Goal: Information Seeking & Learning: Learn about a topic

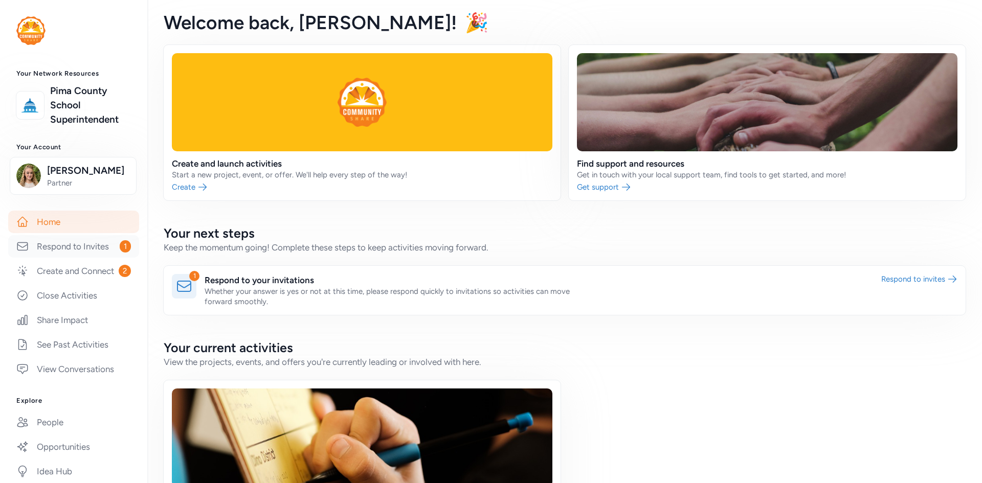
click at [98, 258] on link "Respond to Invites 1" at bounding box center [73, 246] width 131 height 22
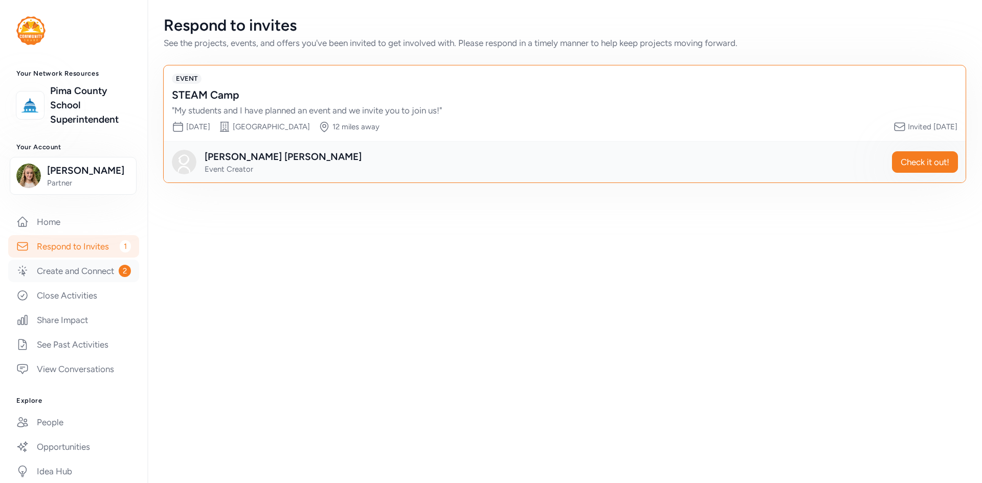
click at [70, 282] on link "Create and Connect 2" at bounding box center [73, 271] width 131 height 22
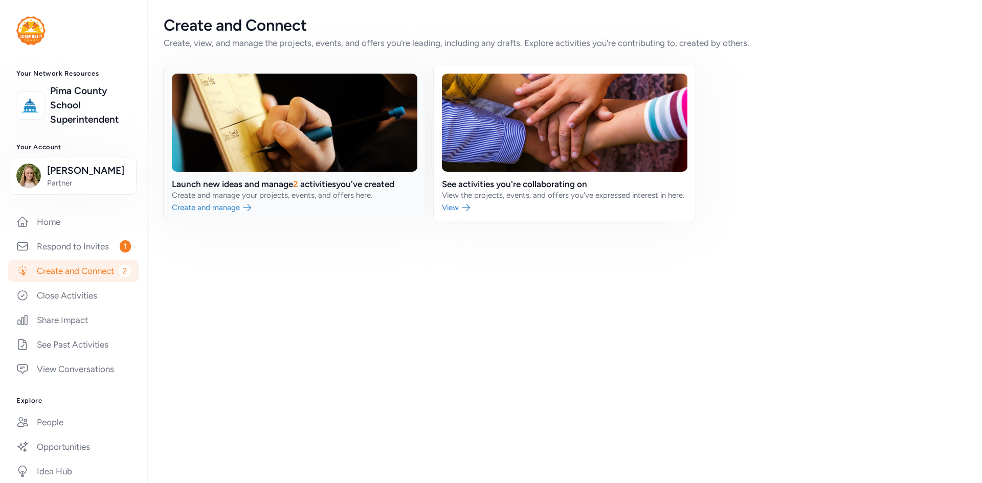
click at [312, 187] on link at bounding box center [295, 142] width 262 height 155
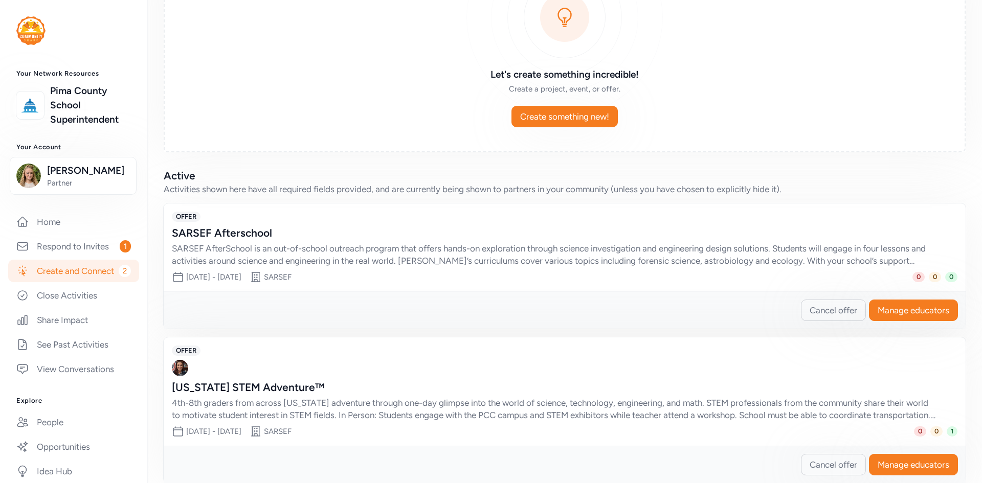
scroll to position [130, 0]
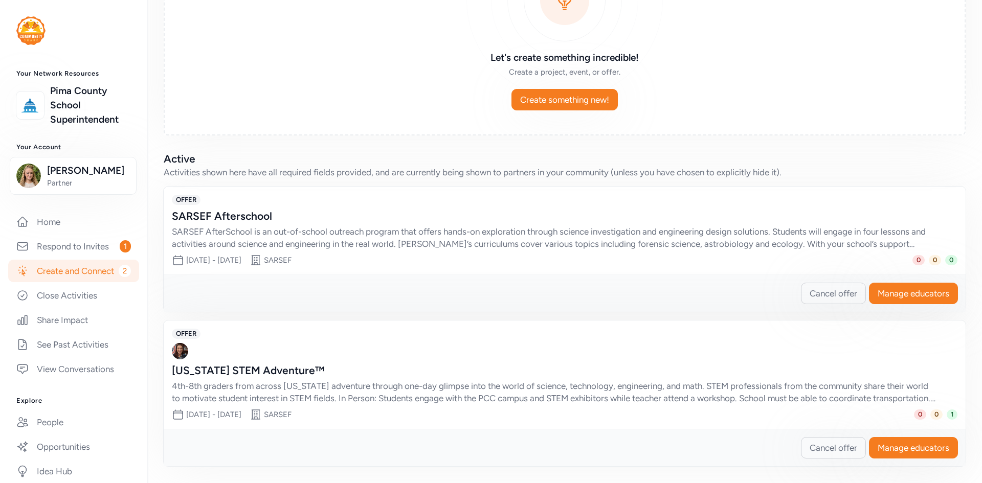
click at [317, 220] on div "SARSEF Afterschool" at bounding box center [554, 216] width 765 height 14
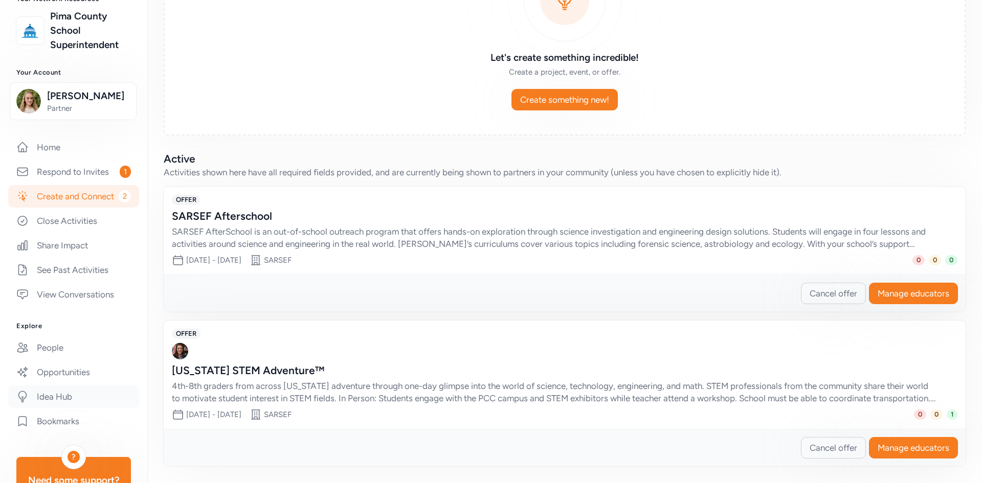
scroll to position [102, 0]
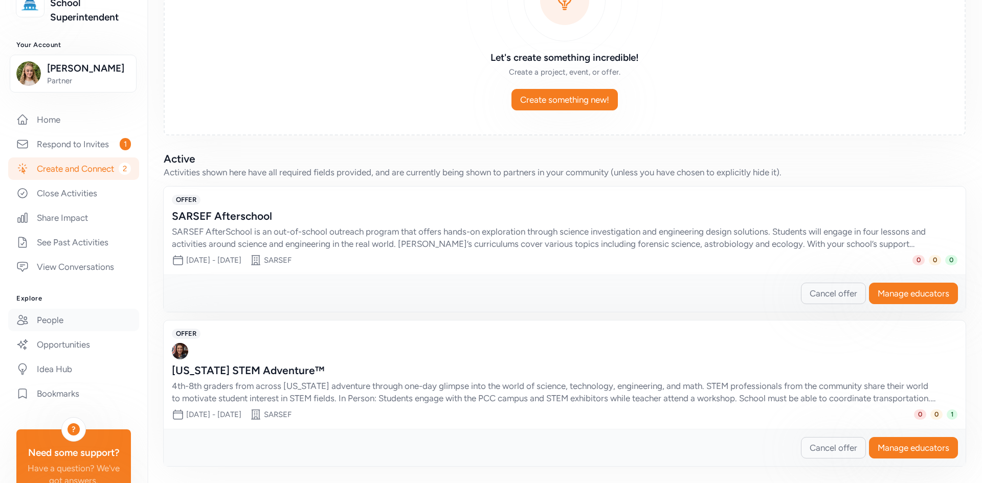
click at [72, 331] on link "People" at bounding box center [73, 320] width 131 height 22
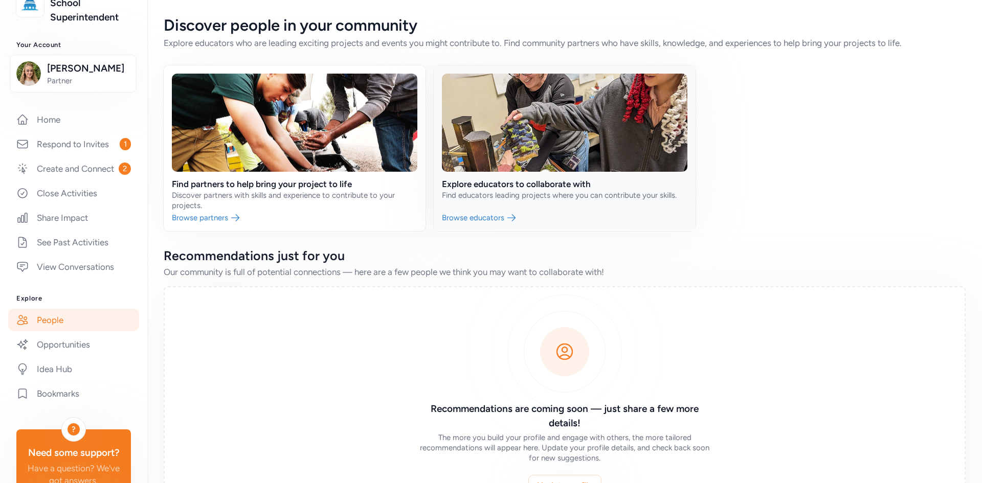
click at [476, 204] on link at bounding box center [565, 148] width 262 height 166
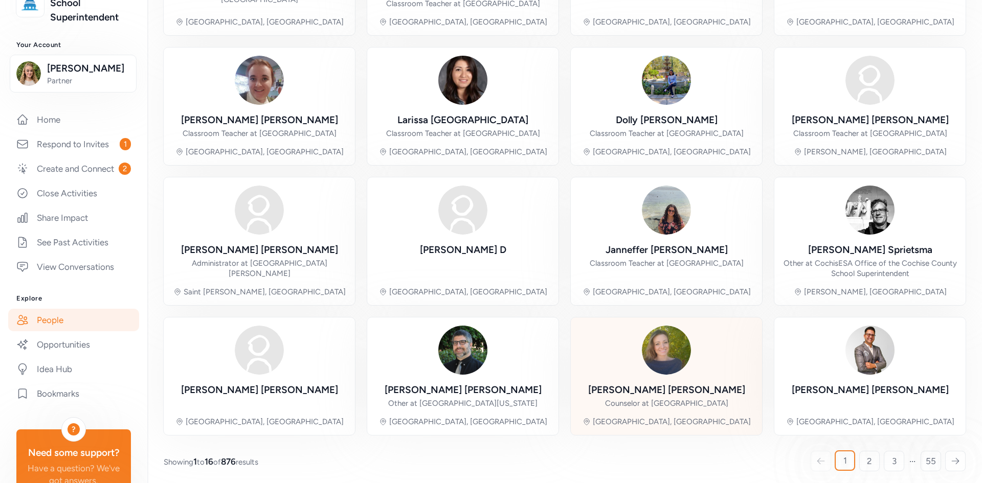
scroll to position [210, 0]
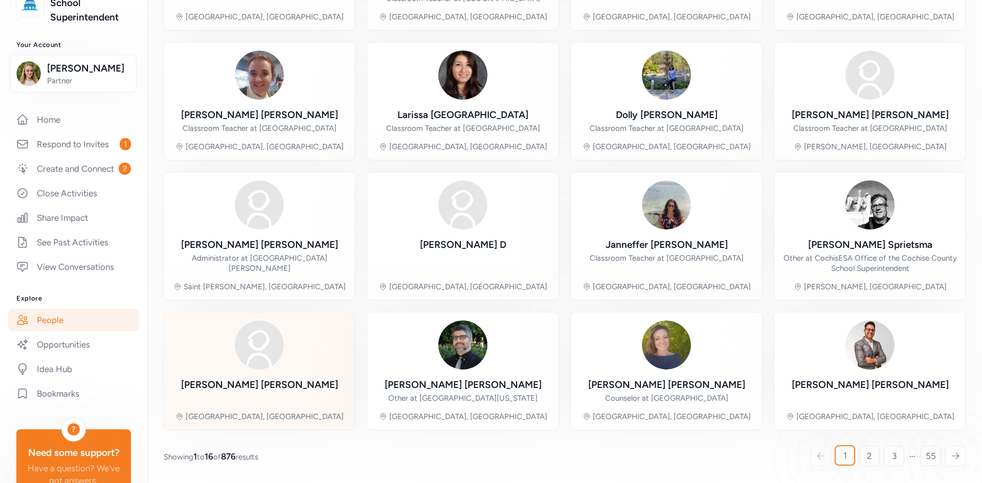
click at [253, 383] on div "[PERSON_NAME]" at bounding box center [259, 385] width 157 height 14
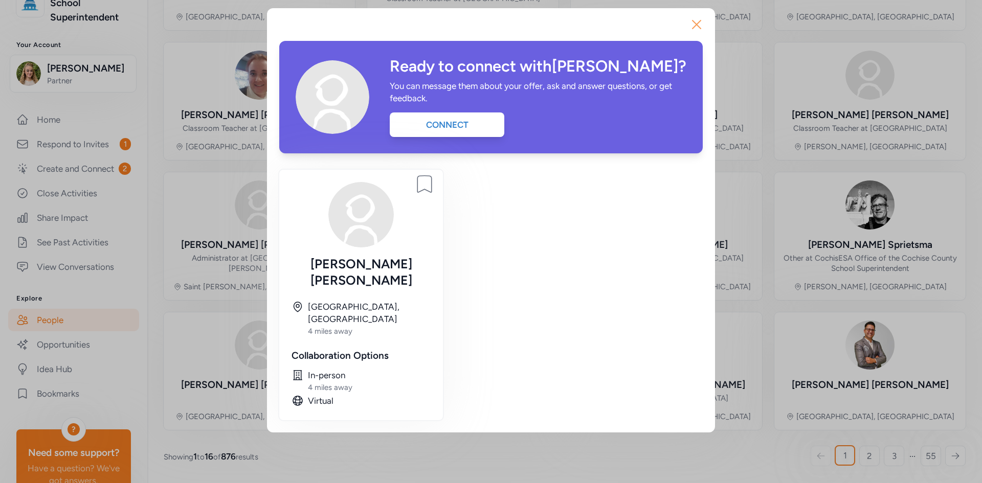
click at [695, 26] on icon "button" at bounding box center [696, 24] width 16 height 16
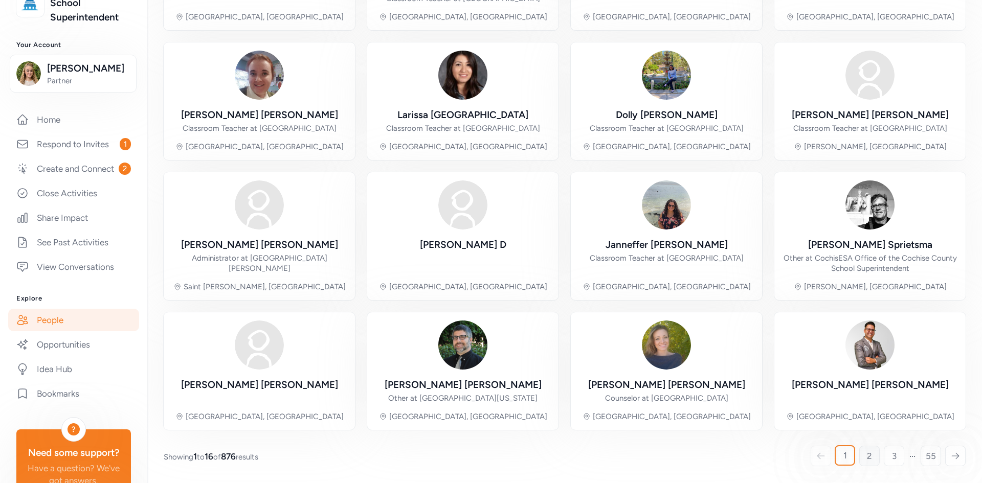
click at [867, 454] on span "2" at bounding box center [869, 456] width 5 height 12
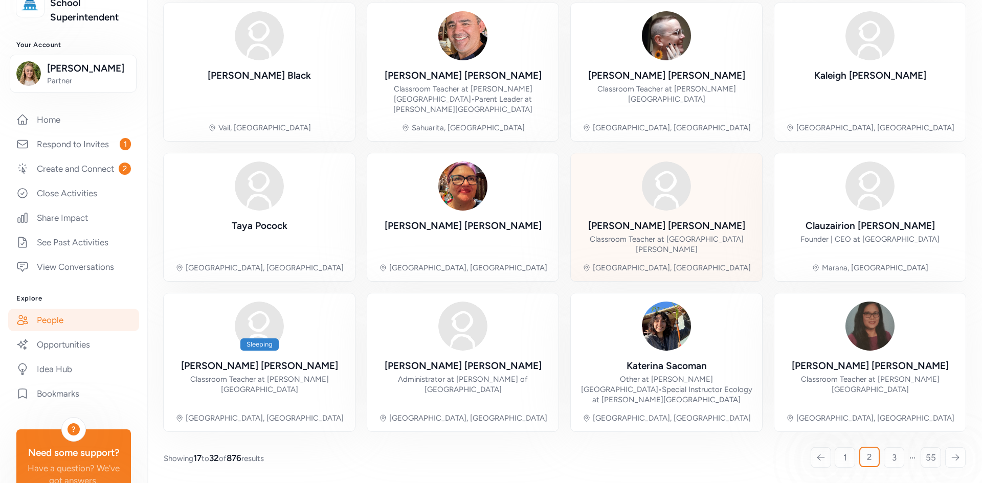
scroll to position [240, 0]
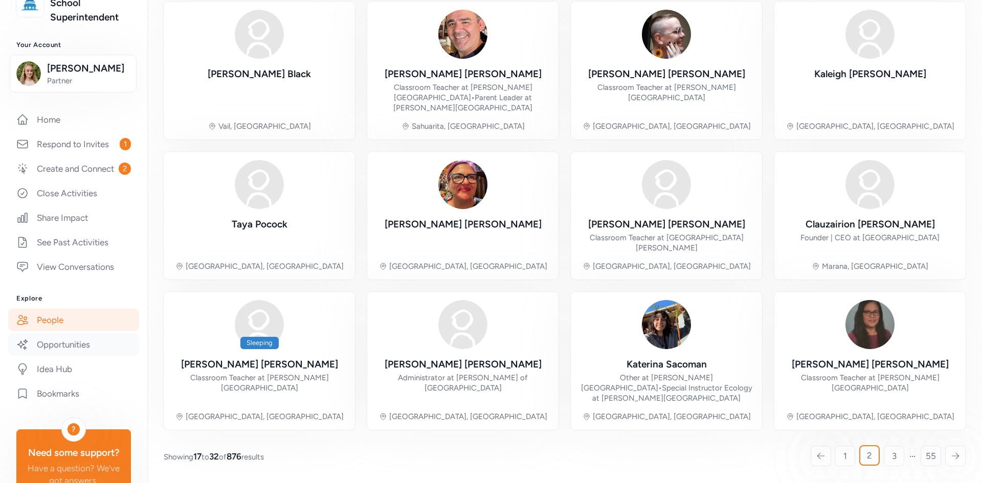
click at [76, 356] on link "Opportunities" at bounding box center [73, 344] width 131 height 22
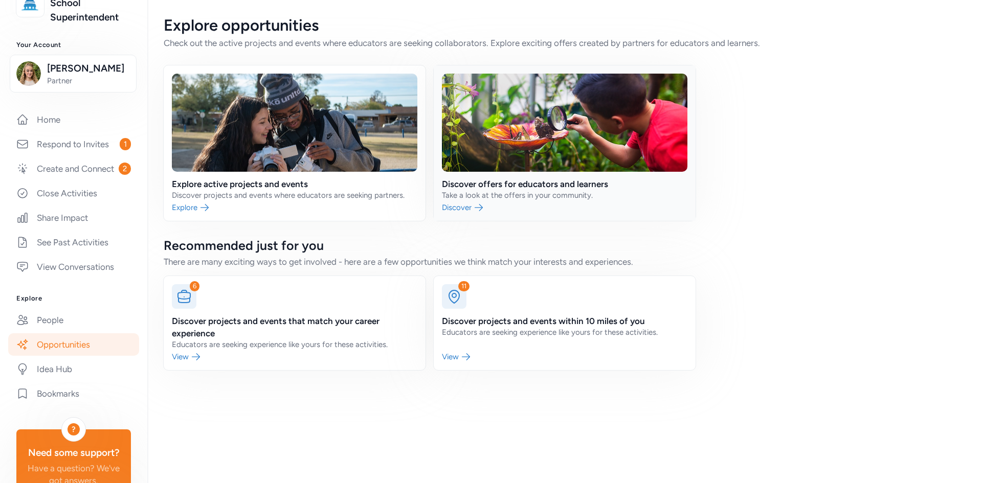
click at [548, 157] on link at bounding box center [565, 142] width 262 height 155
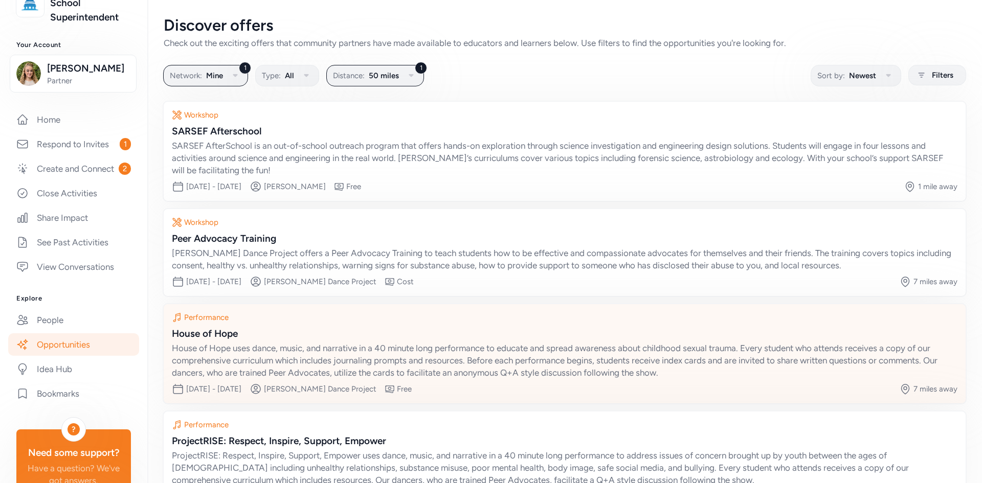
scroll to position [80, 0]
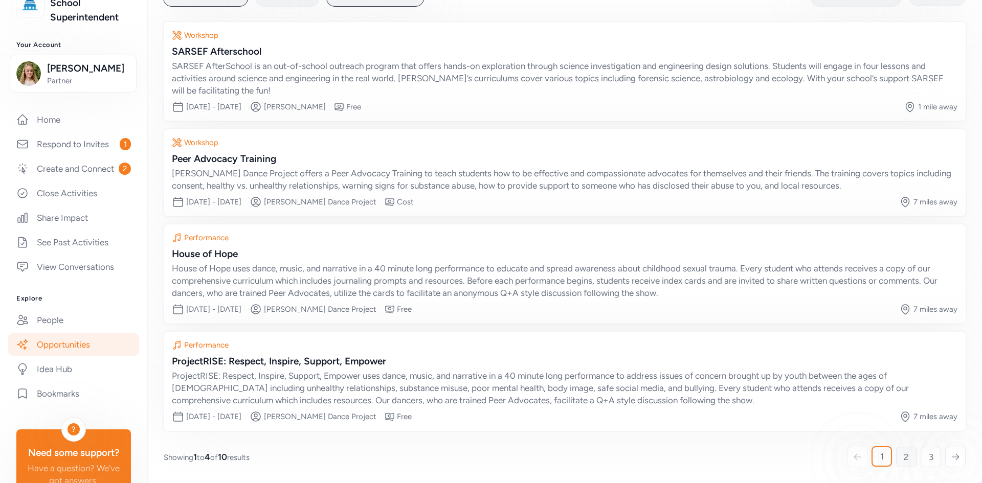
click at [903, 461] on span "2" at bounding box center [905, 457] width 5 height 12
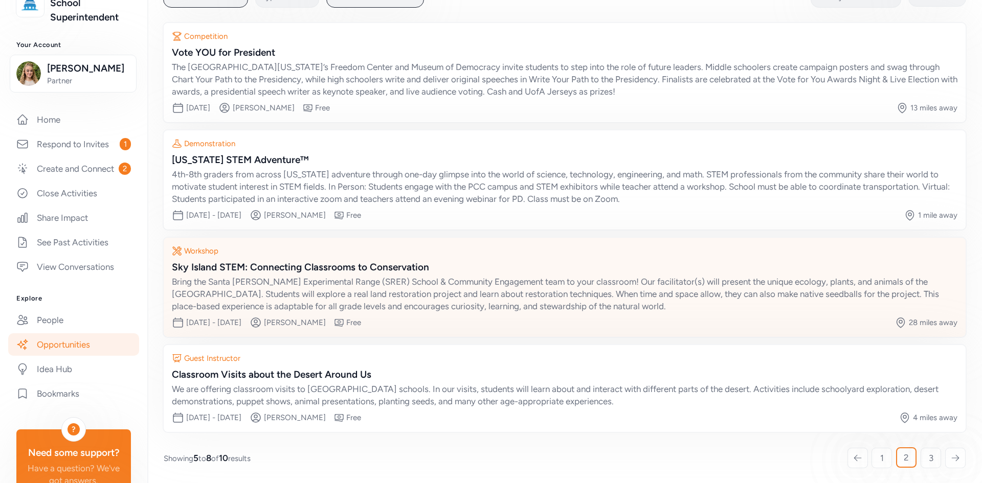
scroll to position [80, 0]
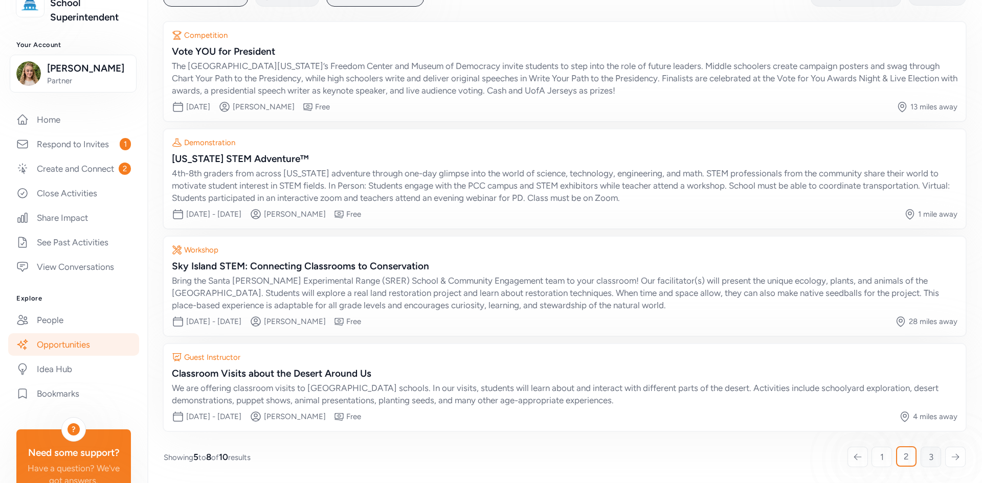
click at [928, 453] on span "3" at bounding box center [930, 457] width 5 height 12
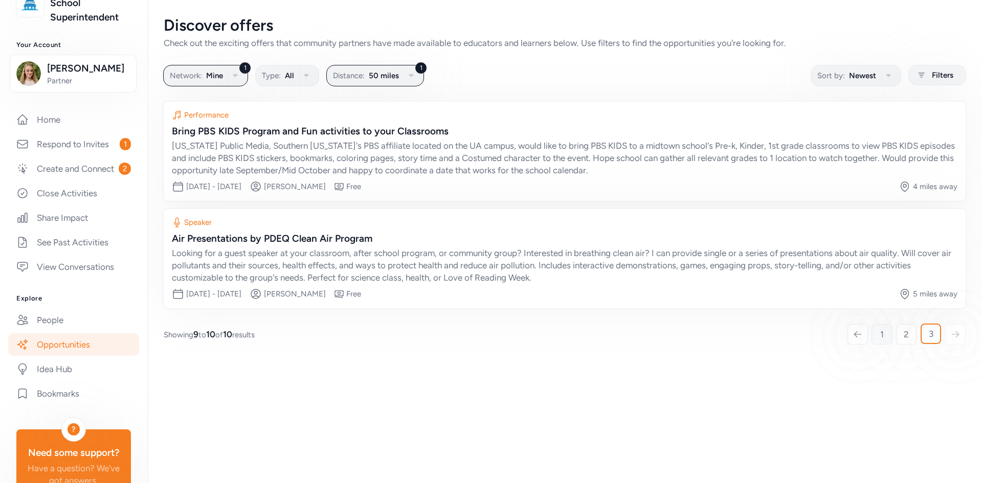
click at [882, 336] on span "1" at bounding box center [882, 334] width 4 height 12
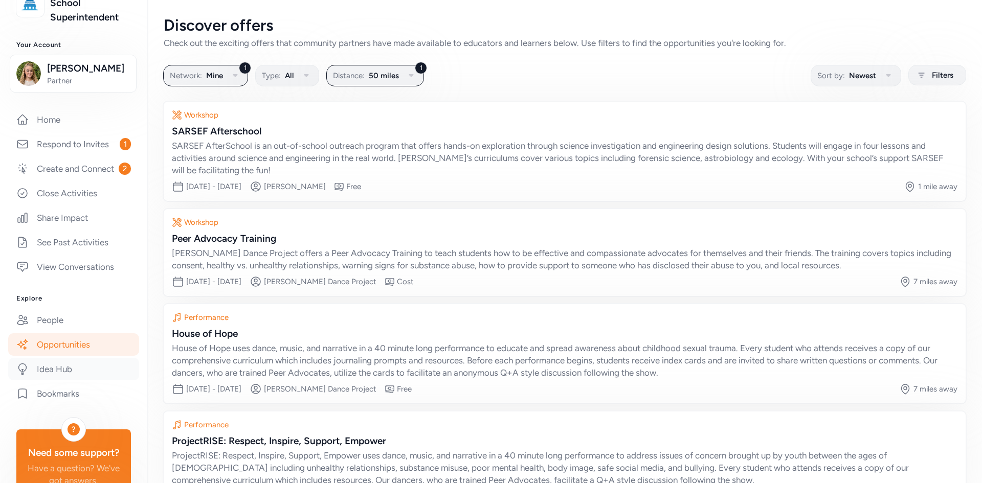
click at [62, 380] on link "Idea Hub" at bounding box center [73, 369] width 131 height 22
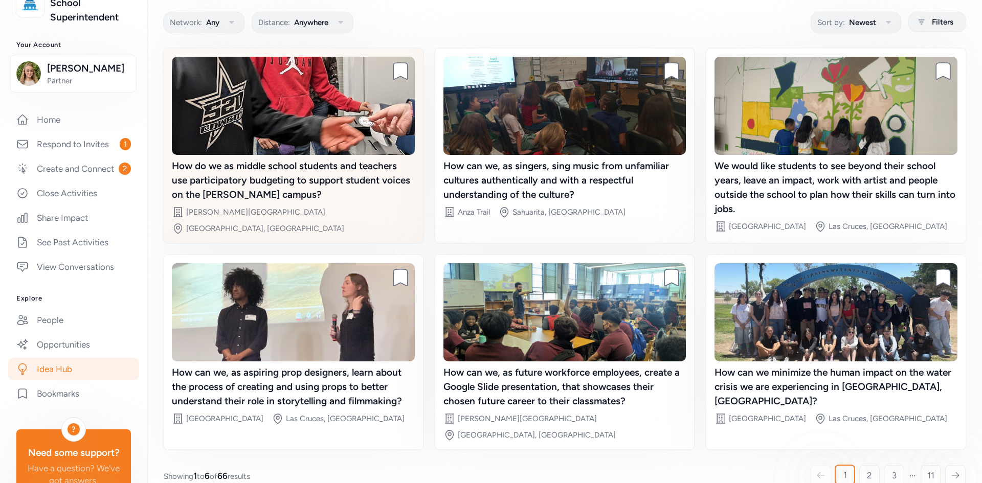
scroll to position [66, 0]
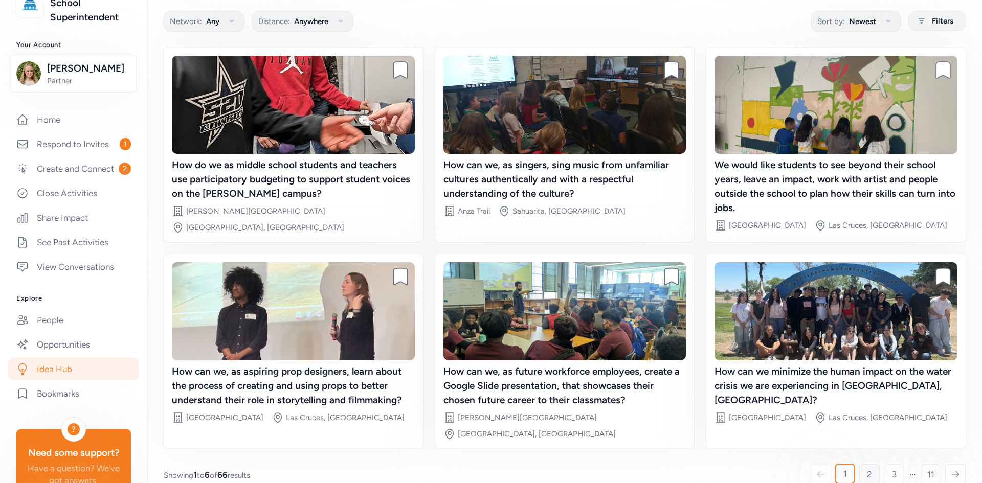
click at [866, 464] on link "2" at bounding box center [869, 474] width 20 height 20
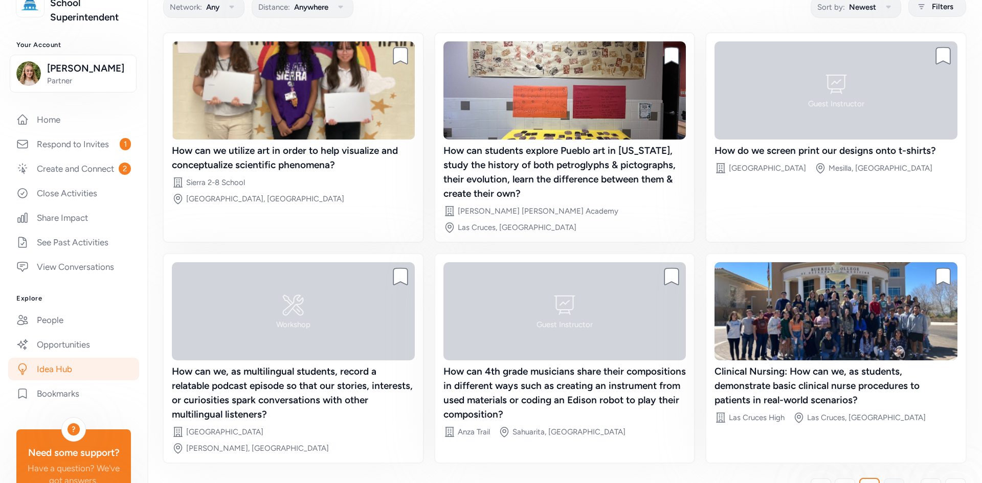
click at [892, 483] on span "3" at bounding box center [894, 489] width 5 height 12
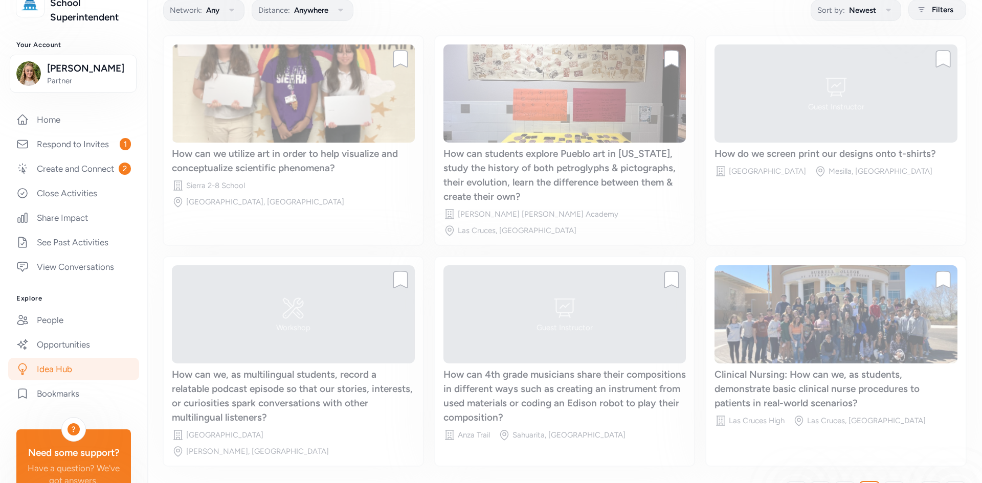
scroll to position [66, 0]
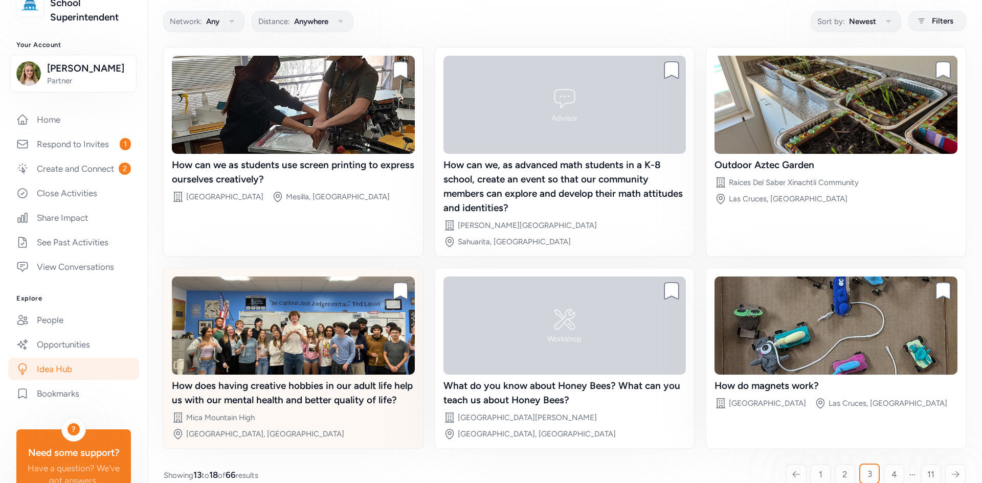
click at [329, 381] on div "How does having creative hobbies in our adult life help us with our mental heal…" at bounding box center [293, 393] width 243 height 29
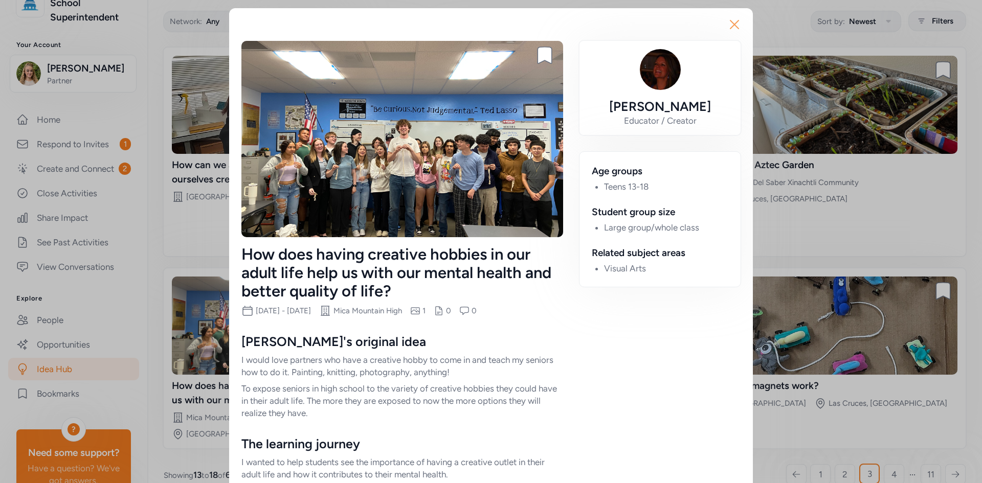
click at [732, 27] on icon "button" at bounding box center [734, 24] width 8 height 8
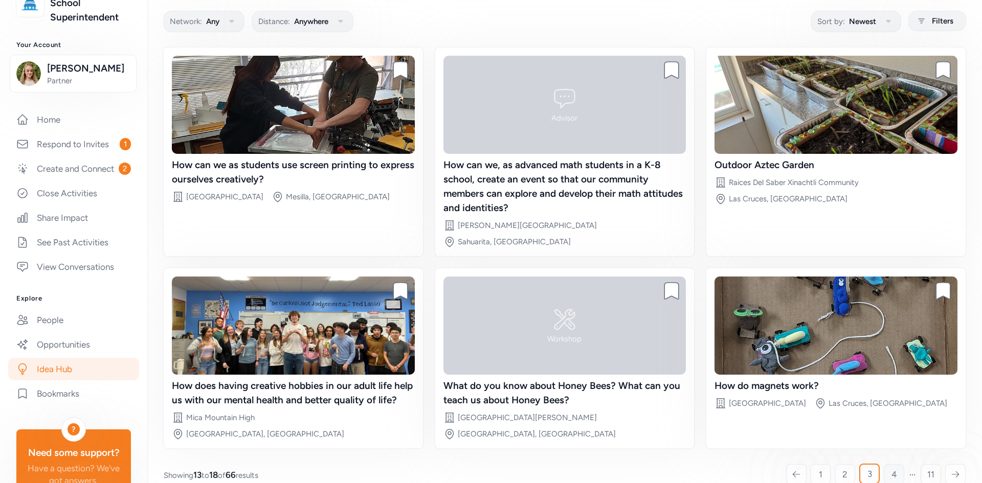
click at [891, 468] on span "4" at bounding box center [894, 474] width 6 height 12
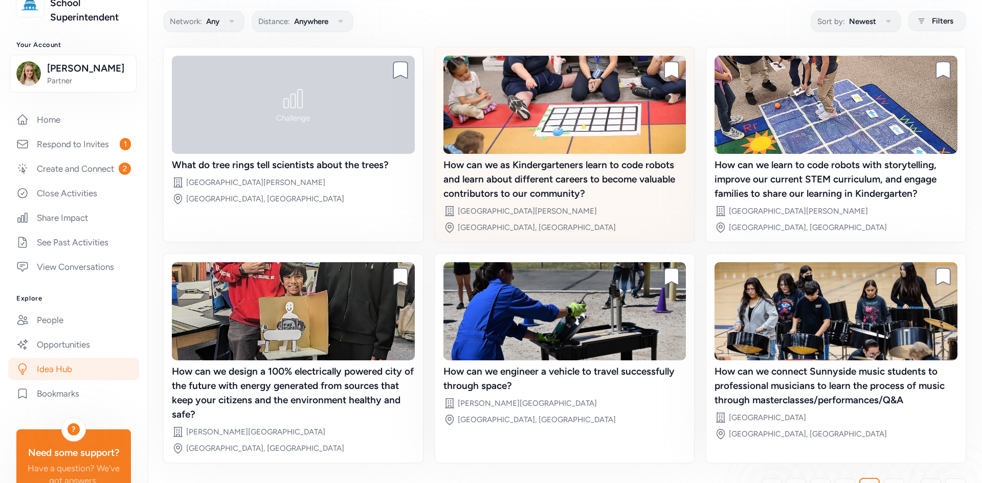
drag, startPoint x: 538, startPoint y: 167, endPoint x: 500, endPoint y: 180, distance: 40.4
click at [500, 180] on div "How can we as Kindergarteners learn to code robots and learn about different ca…" at bounding box center [564, 179] width 243 height 43
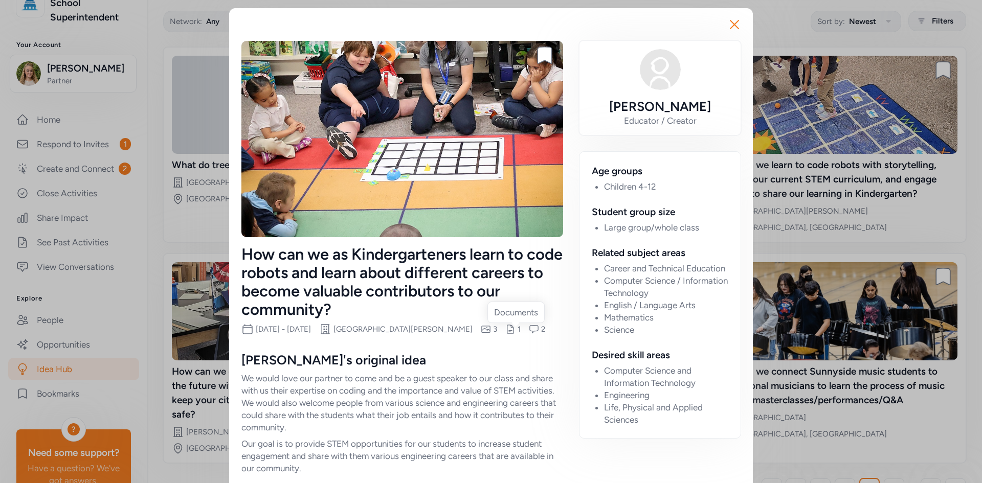
click at [513, 326] on icon at bounding box center [510, 329] width 10 height 10
click at [734, 22] on icon "button" at bounding box center [734, 24] width 16 height 16
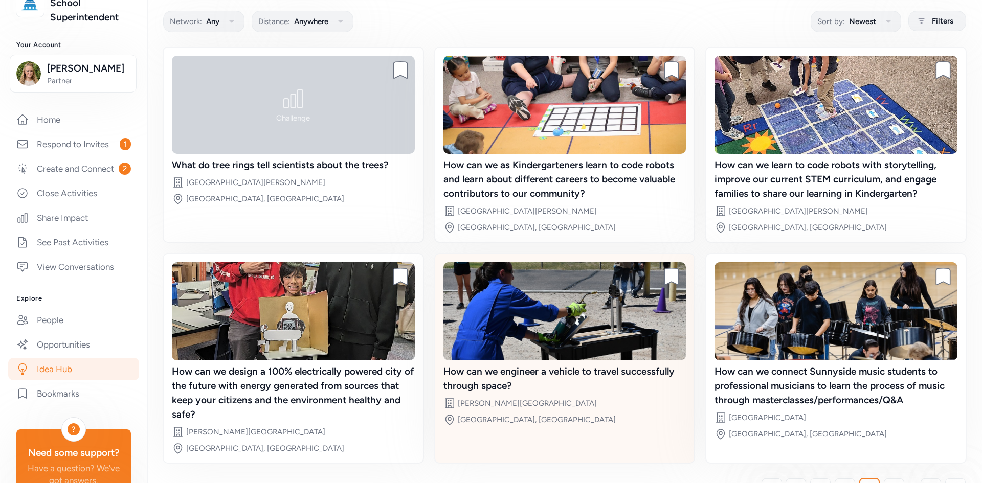
click at [632, 365] on div "How can we engineer a vehicle to travel successfully through space?" at bounding box center [564, 379] width 243 height 29
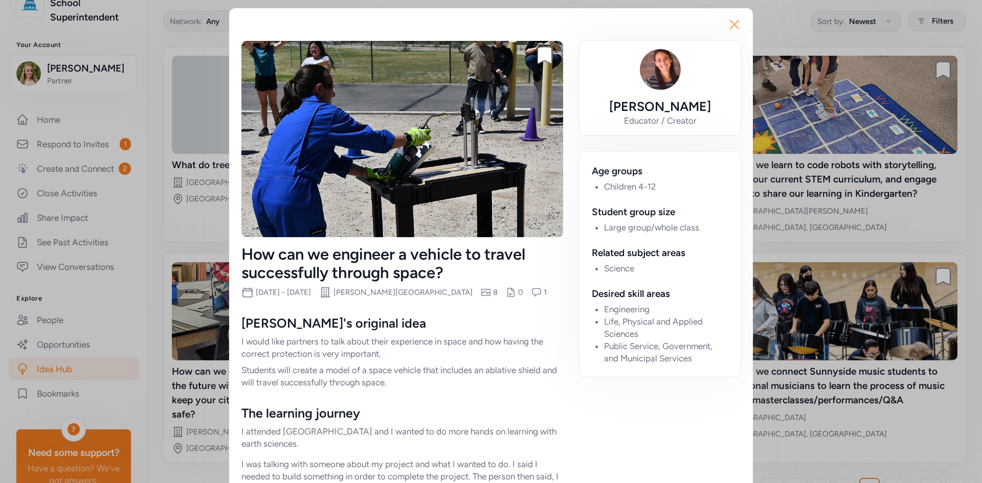
click at [728, 28] on icon "button" at bounding box center [734, 24] width 16 height 16
